Goal: Task Accomplishment & Management: Complete application form

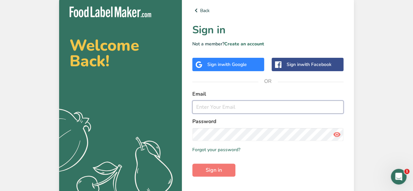
click at [231, 108] on input "email" at bounding box center [267, 107] width 151 height 13
paste input "[PERSON_NAME][EMAIL_ADDRESS][DOMAIN_NAME]"
type input "[PERSON_NAME][EMAIL_ADDRESS][DOMAIN_NAME]"
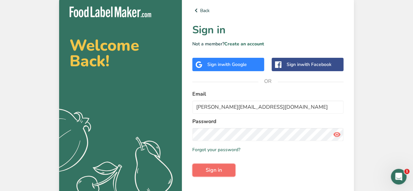
click at [214, 167] on span "Sign in" at bounding box center [214, 170] width 16 height 8
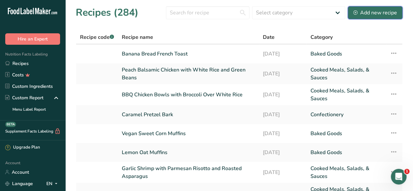
click at [391, 13] on div "Add new recipe" at bounding box center [375, 13] width 44 height 8
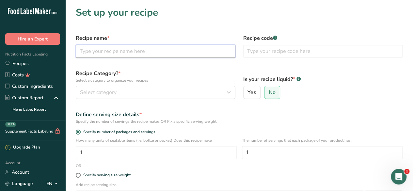
click at [94, 50] on input "text" at bounding box center [156, 51] width 160 height 13
type input "Banana Pancakes with Blueberry Compote"
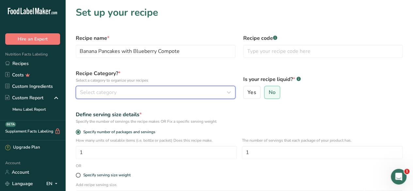
click at [119, 91] on div "Select category" at bounding box center [153, 92] width 147 height 8
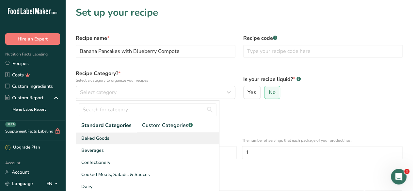
click at [124, 136] on div "Baked Goods" at bounding box center [147, 138] width 143 height 12
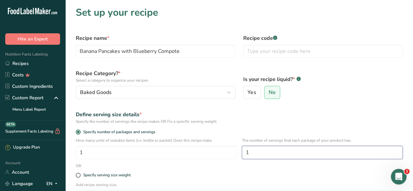
click at [257, 153] on input "1" at bounding box center [322, 152] width 161 height 13
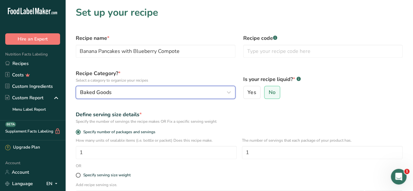
click at [130, 92] on div "Baked Goods" at bounding box center [153, 92] width 147 height 8
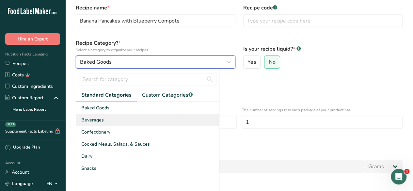
scroll to position [31, 0]
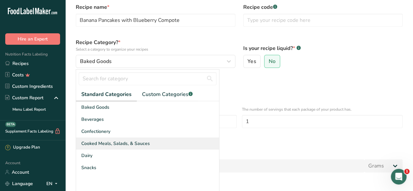
click at [120, 141] on span "Cooked Meals, Salads, & Sauces" at bounding box center [115, 143] width 69 height 7
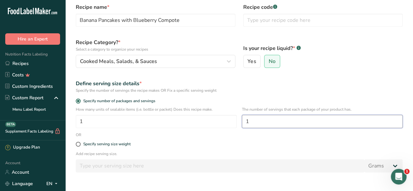
click at [264, 122] on input "1" at bounding box center [322, 121] width 161 height 13
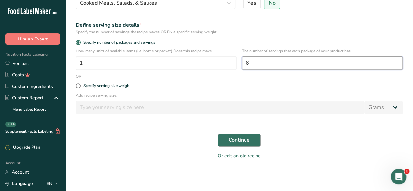
type input "6"
click at [245, 140] on span "Continue" at bounding box center [239, 140] width 21 height 8
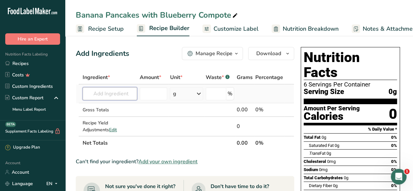
click at [100, 94] on input "text" at bounding box center [110, 93] width 55 height 13
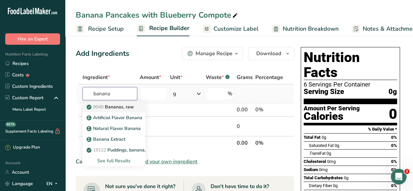
type input "banana"
click at [124, 105] on p "9040 [GEOGRAPHIC_DATA], raw" at bounding box center [111, 106] width 46 height 7
type input "Bananas, raw"
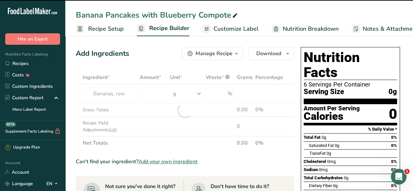
type input "0"
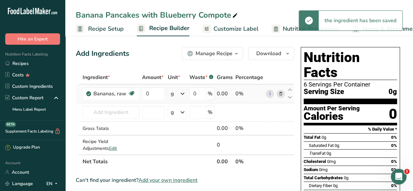
click at [184, 93] on icon at bounding box center [183, 94] width 8 height 12
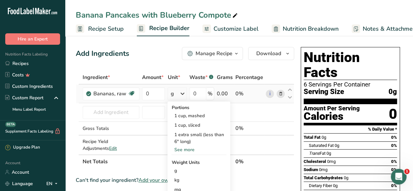
click at [185, 148] on div "See more" at bounding box center [198, 149] width 55 height 7
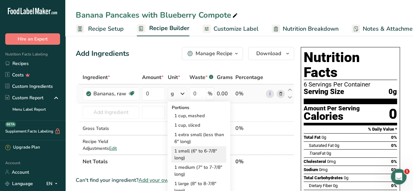
click at [198, 154] on div "1 small (6" to 6-7/8" long)" at bounding box center [198, 154] width 55 height 16
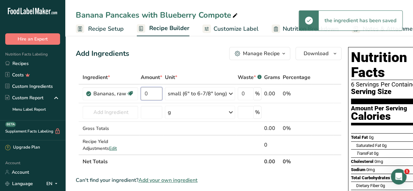
click at [148, 92] on input "0" at bounding box center [152, 93] width 22 height 13
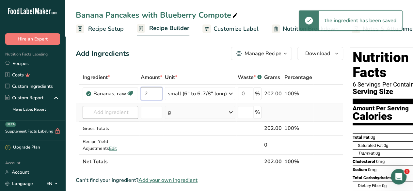
type input "2"
click at [112, 112] on div "Ingredient * Amount * Unit * Waste * .a-a{fill:#347362;}.b-a{fill:#fff;} Grams …" at bounding box center [209, 120] width 267 height 98
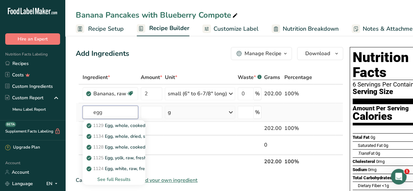
type input "egg"
click at [118, 178] on div "See full Results" at bounding box center [114, 179] width 52 height 7
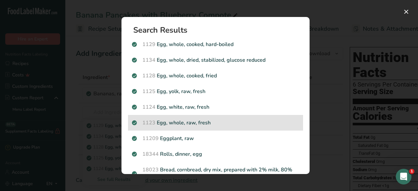
click at [227, 119] on p "1123 Egg, whole, raw, fresh" at bounding box center [215, 123] width 167 height 8
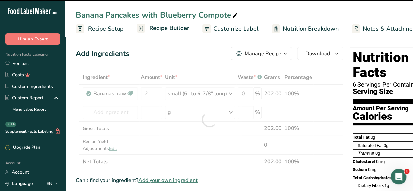
type input "0"
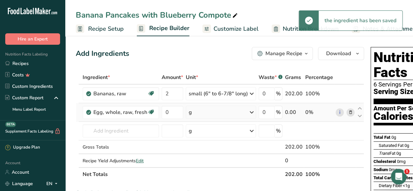
click at [215, 111] on div "g" at bounding box center [221, 112] width 70 height 13
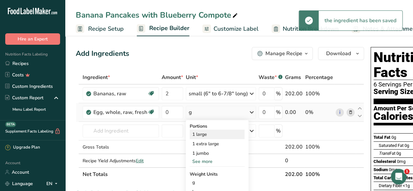
click at [213, 133] on div "1 large" at bounding box center [217, 134] width 55 height 9
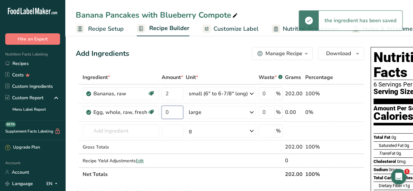
click at [170, 112] on input "0" at bounding box center [173, 112] width 22 height 13
type input "4"
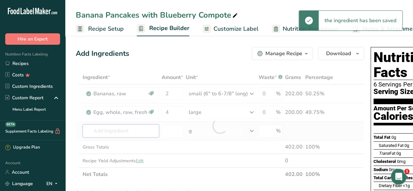
click at [131, 134] on div "Ingredient * Amount * Unit * Waste * .a-a{fill:#347362;}.b-a{fill:#fff;} Grams …" at bounding box center [220, 126] width 288 height 111
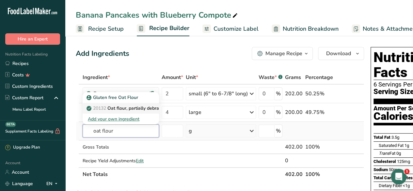
type input "oat flour"
click at [135, 105] on p "20132 Oat flour, partially debranned" at bounding box center [129, 108] width 82 height 7
type input "Oat flour, partially debranned"
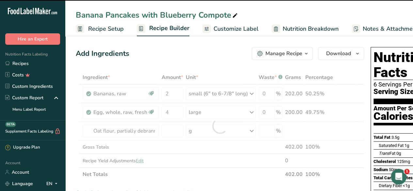
type input "0"
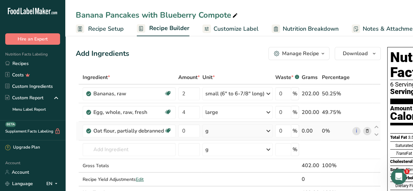
click at [225, 130] on div "g" at bounding box center [237, 130] width 70 height 13
click at [224, 150] on div "1 cup" at bounding box center [233, 152] width 55 height 9
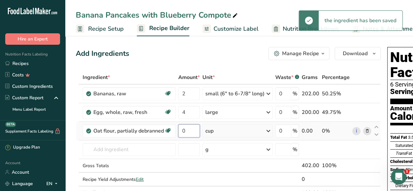
click at [189, 131] on input "0" at bounding box center [189, 130] width 22 height 13
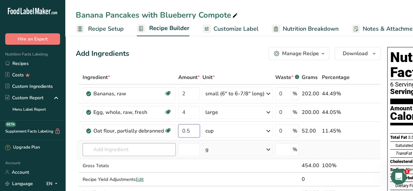
type input "0.5"
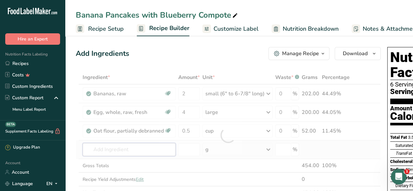
click at [137, 153] on div "Ingredient * Amount * Unit * Waste * .a-a{fill:#347362;}.b-a{fill:#fff;} Grams …" at bounding box center [228, 135] width 305 height 129
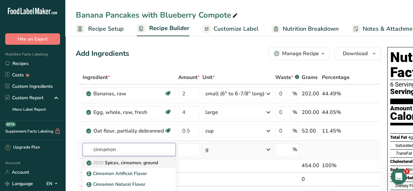
type input "cinnamon"
click at [153, 162] on p "2010 Spices, cinnamon, ground" at bounding box center [123, 162] width 70 height 7
type input "Spices, cinnamon, ground"
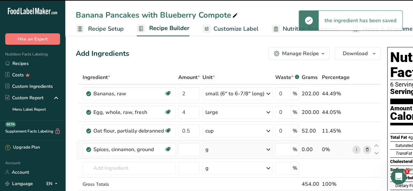
type input "0"
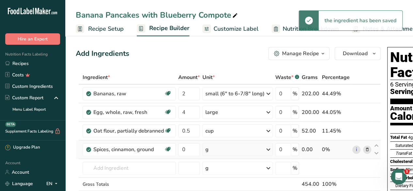
click at [229, 150] on div "g" at bounding box center [237, 149] width 70 height 13
click at [227, 171] on div "1 teaspoon" at bounding box center [233, 171] width 55 height 9
click at [189, 150] on input "0" at bounding box center [189, 149] width 22 height 13
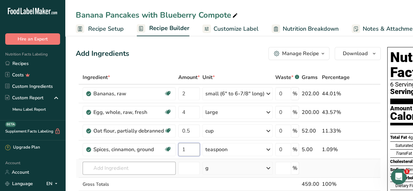
type input "1"
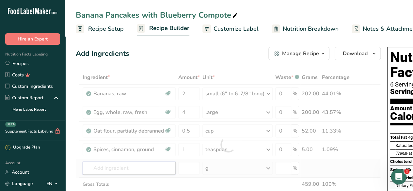
click at [110, 167] on div "Ingredient * Amount * Unit * Waste * .a-a{fill:#347362;}.b-a{fill:#fff;} Grams …" at bounding box center [228, 145] width 305 height 148
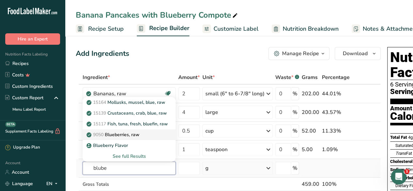
type input "blube"
click at [147, 137] on div "9050 Blueberries, raw" at bounding box center [124, 134] width 72 height 7
type input "Blueberries, raw"
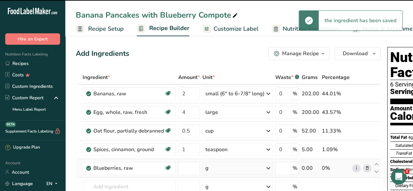
type input "0"
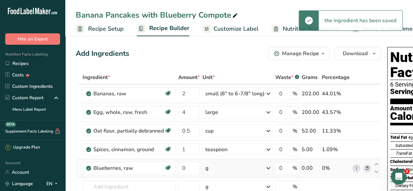
click at [232, 168] on div "g" at bounding box center [237, 168] width 70 height 13
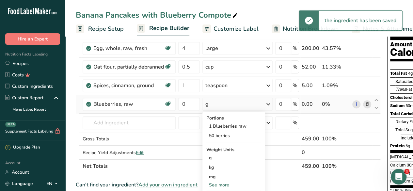
scroll to position [68, 0]
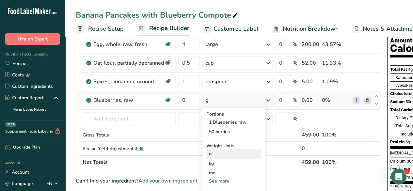
click at [228, 156] on div "g" at bounding box center [233, 153] width 55 height 9
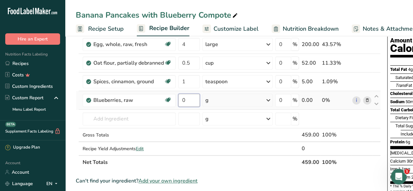
click at [189, 97] on input "0" at bounding box center [189, 100] width 22 height 13
type input "296"
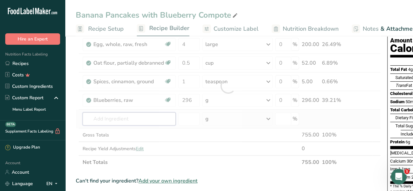
click at [150, 119] on div "Ingredient * Amount * Unit * Waste * .a-a{fill:#347362;}.b-a{fill:#fff;} Grams …" at bounding box center [228, 86] width 305 height 166
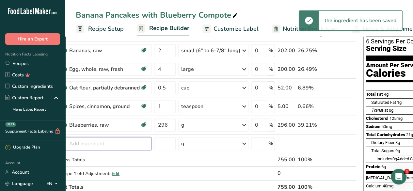
scroll to position [43, 0]
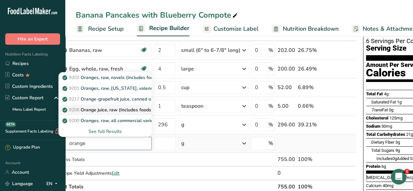
type input "orange"
click at [125, 110] on p "9206 Orange juice, raw (Includes foods for USDA's Food Distribution Program)" at bounding box center [149, 109] width 170 height 7
type input "Orange juice, raw (Includes foods for USDA's Food Distribution Program)"
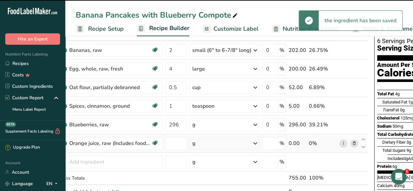
type input "0"
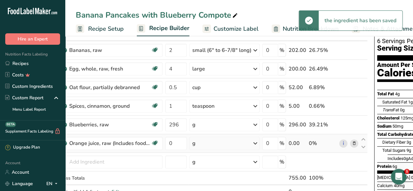
click at [205, 145] on div "g" at bounding box center [224, 143] width 70 height 13
click at [216, 185] on div "1 fruit yields" at bounding box center [220, 184] width 55 height 9
click at [175, 145] on input "0" at bounding box center [176, 143] width 22 height 13
type input "1"
click at [109, 159] on div "Ingredient * Amount * Unit * Waste * .a-a{fill:#347362;}.b-a{fill:#fff;} Grams …" at bounding box center [210, 119] width 316 height 185
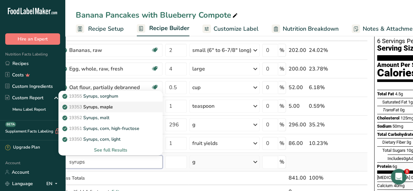
type input "syrups"
click at [120, 105] on div "19353 Syrups, maple" at bounding box center [105, 106] width 83 height 7
type input "Syrups, maple"
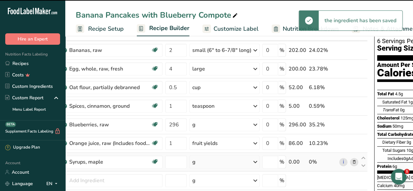
type input "0"
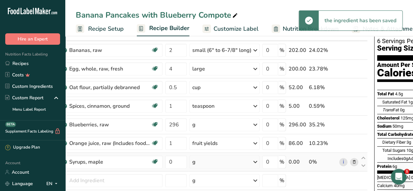
click at [213, 158] on div "g" at bounding box center [224, 161] width 70 height 13
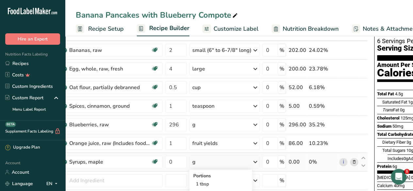
scroll to position [81, 0]
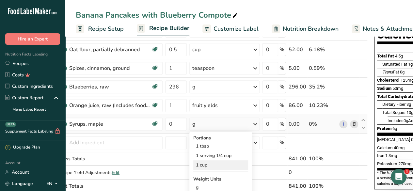
click at [214, 163] on div "1 cup" at bounding box center [220, 164] width 55 height 9
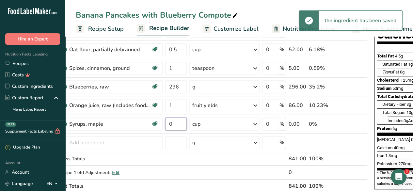
click at [174, 124] on input "0" at bounding box center [176, 124] width 22 height 13
type input "0.25"
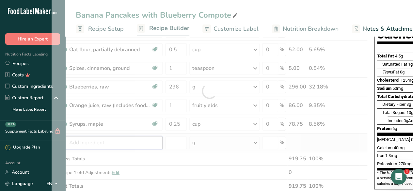
click at [117, 146] on div "Ingredient * Amount * Unit * Waste * .a-a{fill:#347362;}.b-a{fill:#fff;} Grams …" at bounding box center [210, 91] width 316 height 204
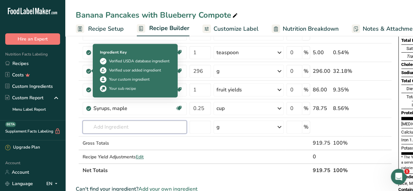
scroll to position [97, 0]
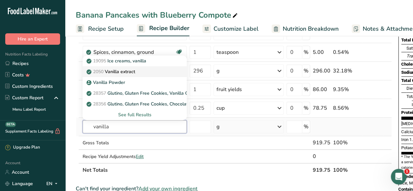
type input "vanilla"
click at [151, 69] on div "2050 Vanilla extract" at bounding box center [129, 71] width 83 height 7
type input "Vanilla extract"
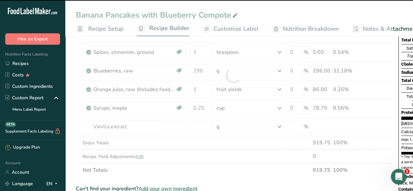
type input "0"
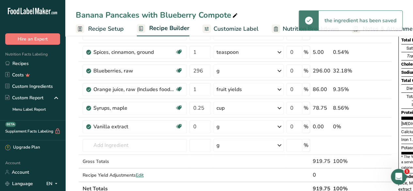
click at [241, 127] on div "g" at bounding box center [248, 126] width 70 height 13
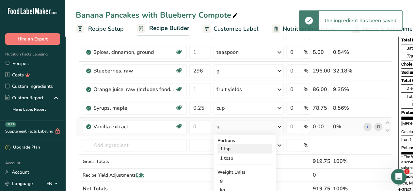
click at [240, 148] on div "1 tsp" at bounding box center [244, 148] width 55 height 9
click at [202, 124] on input "0" at bounding box center [200, 126] width 22 height 13
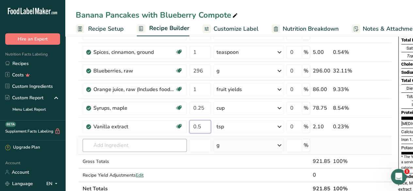
type input "0.5"
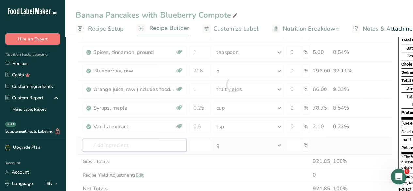
click at [132, 140] on div "Ingredient * Amount * Unit * Waste * .a-a{fill:#347362;}.b-a{fill:#fff;} Grams …" at bounding box center [234, 84] width 316 height 222
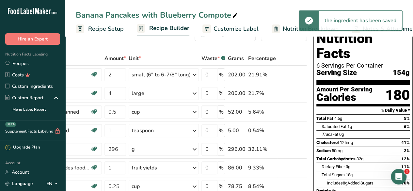
scroll to position [0, 0]
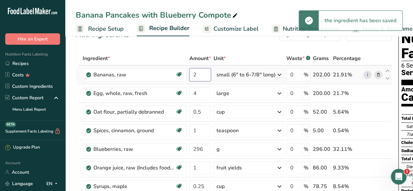
click at [203, 73] on input "2" at bounding box center [200, 74] width 22 height 13
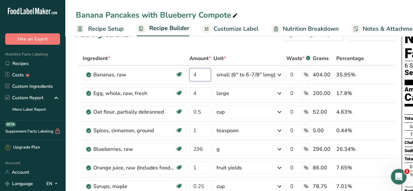
type input "4"
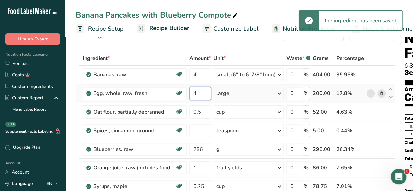
click at [197, 91] on input "4" at bounding box center [200, 93] width 22 height 13
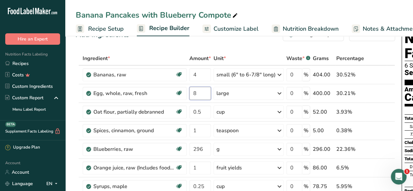
type input "8"
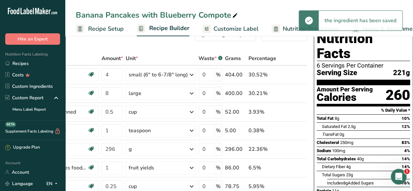
scroll to position [0, 9]
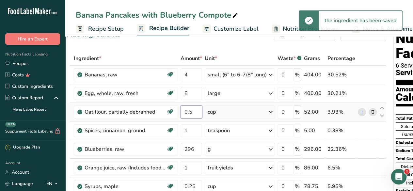
click at [195, 113] on input "0.5" at bounding box center [192, 111] width 22 height 13
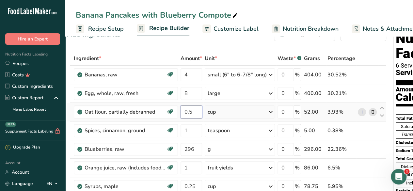
type input "0"
type input "1"
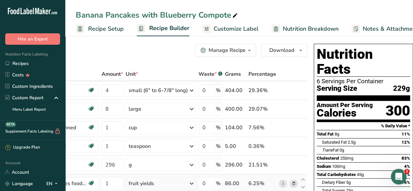
scroll to position [0, 0]
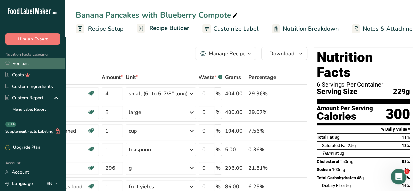
click at [26, 62] on link "Recipes" at bounding box center [32, 63] width 65 height 11
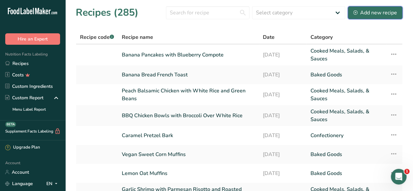
click at [377, 11] on div "Add new recipe" at bounding box center [375, 13] width 44 height 8
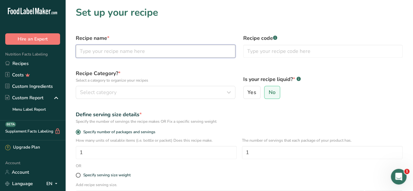
click at [114, 57] on input "text" at bounding box center [156, 51] width 160 height 13
paste input "Crispy Salmon Bites with a Creamy Garlic Sauce over White Rice with Sauteed Sna…"
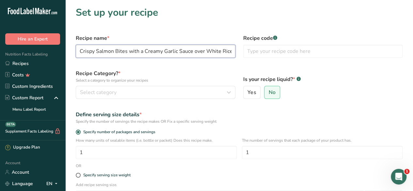
click at [97, 52] on input "Crispy Salmon Bites with a Creamy Garlic Sauce over White Rice with Sauteed Sna…" at bounding box center [156, 51] width 160 height 13
click at [147, 51] on input "Salmon Bites with a Creamy Garlic Sauce over White Rice with Sauteed Snap Peas" at bounding box center [156, 51] width 160 height 13
click at [165, 52] on input "Salmon Bites with Garlic Sauce over White Rice with Sauteed Snap Peas" at bounding box center [156, 51] width 160 height 13
click at [181, 52] on input "Salmon Bites with Garlic Sauce, White Rice with Sauteed Snap Peas" at bounding box center [156, 51] width 160 height 13
click at [195, 51] on input "Salmon Bites with Garlic Sauce, White Rice, with Sauteed Snap Peas" at bounding box center [156, 51] width 160 height 13
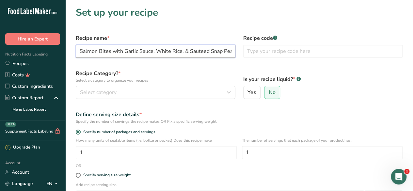
click at [183, 52] on input "Salmon Bites with Garlic Sauce, White Rice, & Sauteed Snap Peas" at bounding box center [156, 51] width 160 height 13
type input "Salmon Bites with Garlic Sauce, White Rice & Sauteed Snap Peas"
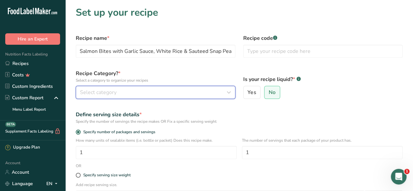
click at [165, 92] on div "Select category" at bounding box center [153, 92] width 147 height 8
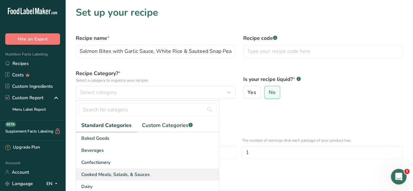
click at [154, 172] on div "Cooked Meals, Salads, & Sauces" at bounding box center [147, 174] width 143 height 12
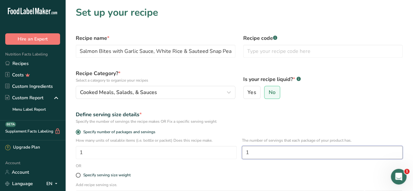
click at [271, 154] on input "1" at bounding box center [322, 152] width 161 height 13
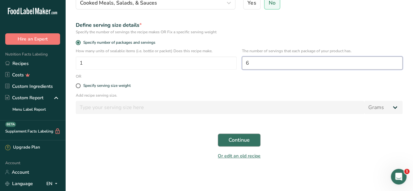
type input "6"
click at [236, 139] on span "Continue" at bounding box center [239, 140] width 21 height 8
